Goal: Information Seeking & Learning: Understand process/instructions

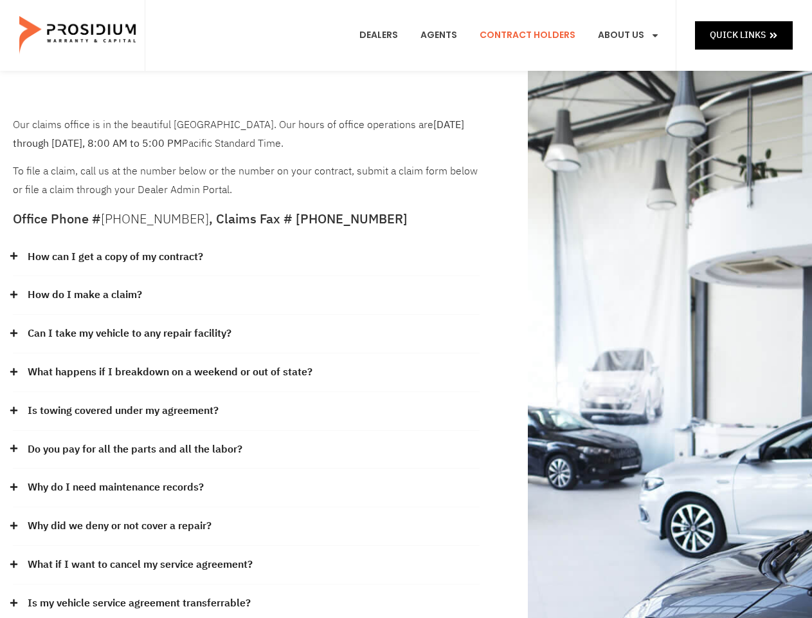
click at [406, 309] on div "How do I make a claim?" at bounding box center [246, 295] width 467 height 39
click at [246, 257] on div "How can I get a copy of my contract?" at bounding box center [246, 257] width 467 height 39
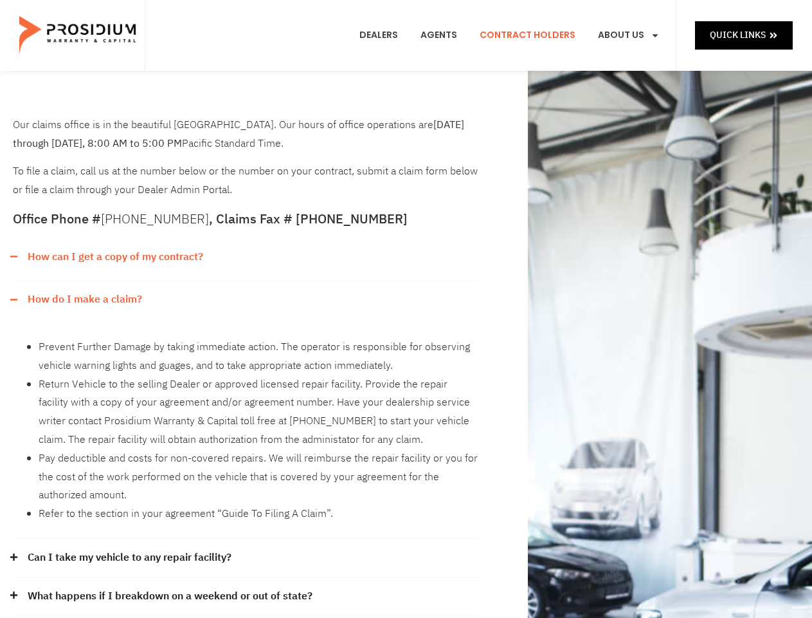
click at [115, 257] on link "How can I get a copy of my contract?" at bounding box center [116, 257] width 176 height 19
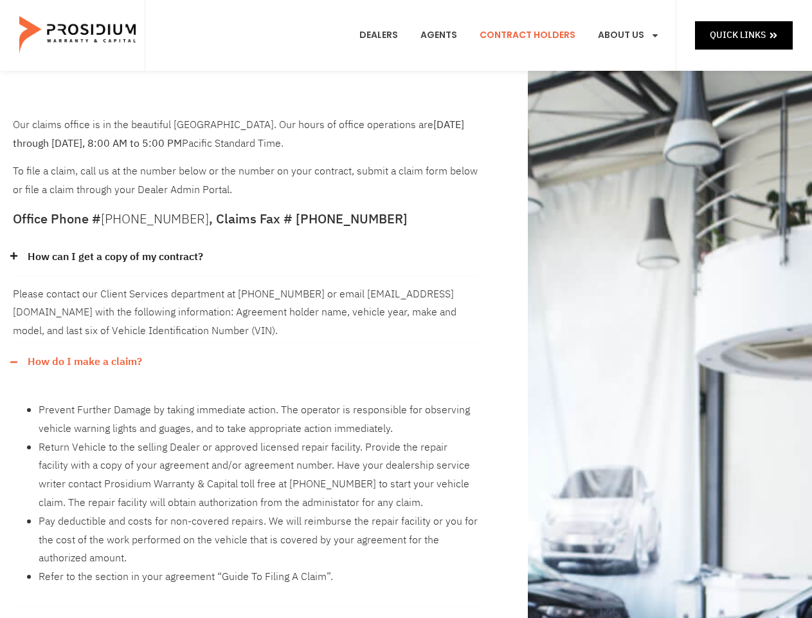
click at [246, 295] on div "Please contact our Client Services department at [PHONE_NUMBER] or email [EMAIL…" at bounding box center [246, 309] width 467 height 67
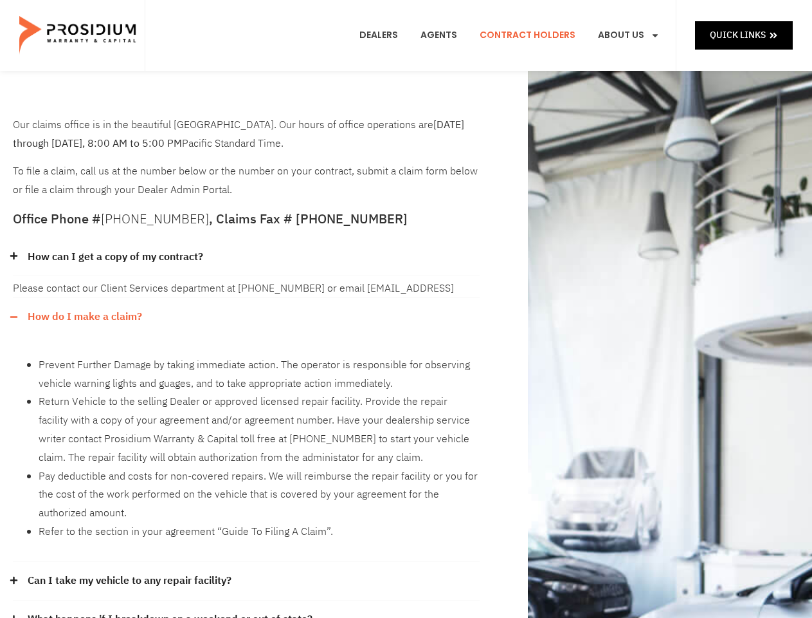
click at [84, 295] on div "How can I get a copy of my contract? Please contact our Client Services departm…" at bounding box center [246, 554] width 467 height 632
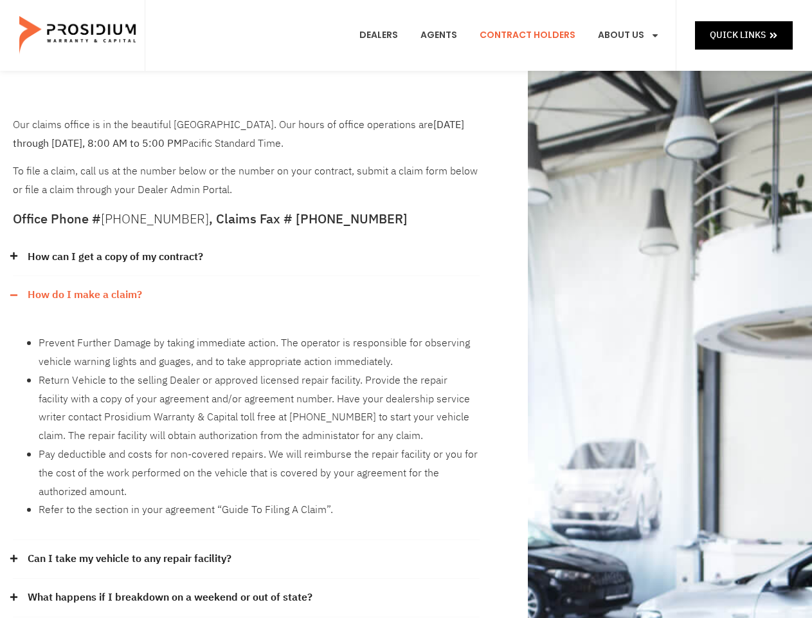
click at [246, 334] on li "Prevent Further Damage by taking immediate action. The operator is responsible …" at bounding box center [259, 352] width 441 height 37
click at [130, 333] on div "Prevent Further Damage by taking immediate action. The operator is responsible …" at bounding box center [246, 427] width 467 height 226
click at [246, 372] on li "Return Vehicle to the selling Dealer or approved licensed repair facility. Prov…" at bounding box center [259, 408] width 441 height 74
click at [169, 372] on li "Return Vehicle to the selling Dealer or approved licensed repair facility. Prov…" at bounding box center [259, 408] width 441 height 74
click at [246, 411] on li "Return Vehicle to the selling Dealer or approved licensed repair facility. Prov…" at bounding box center [259, 408] width 441 height 74
